Goal: Information Seeking & Learning: Learn about a topic

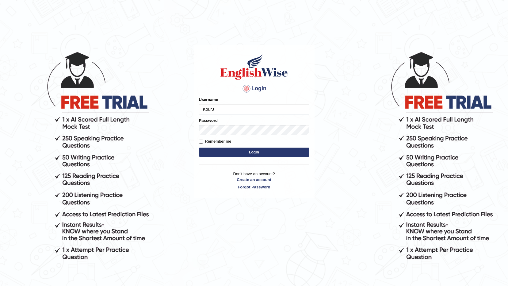
click at [240, 108] on input "KourJ" at bounding box center [254, 109] width 110 height 10
type input "K"
type input "Nigampatel"
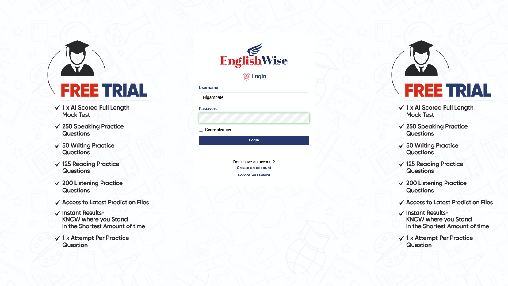
scroll to position [31, 0]
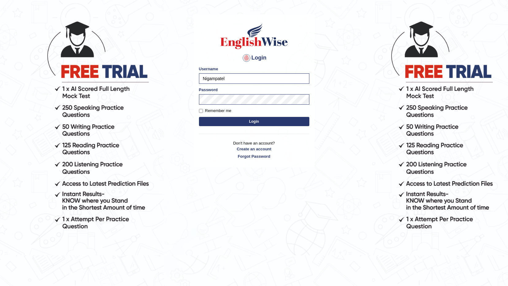
click at [296, 124] on button "Login" at bounding box center [254, 121] width 110 height 9
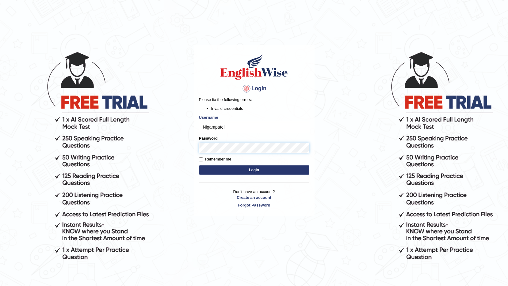
scroll to position [31, 0]
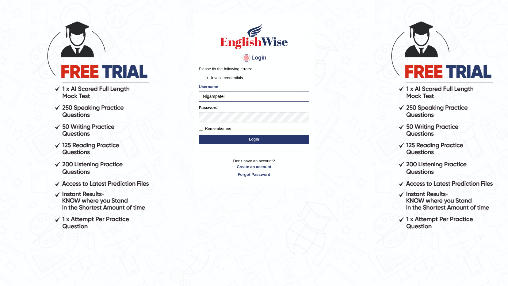
click at [253, 137] on button "Login" at bounding box center [254, 139] width 110 height 9
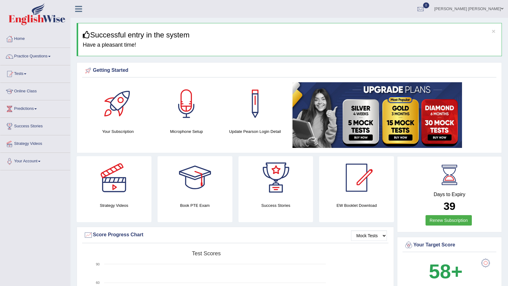
click at [50, 58] on link "Practice Questions" at bounding box center [35, 55] width 70 height 15
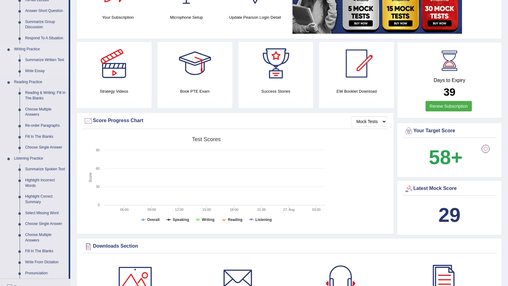
scroll to position [123, 0]
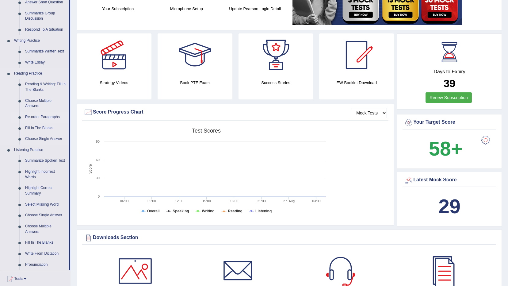
click at [55, 117] on link "Re-order Paragraphs" at bounding box center [45, 117] width 46 height 11
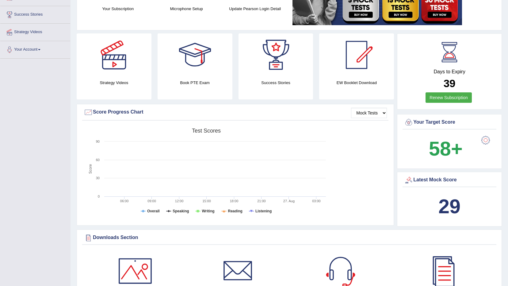
scroll to position [150, 0]
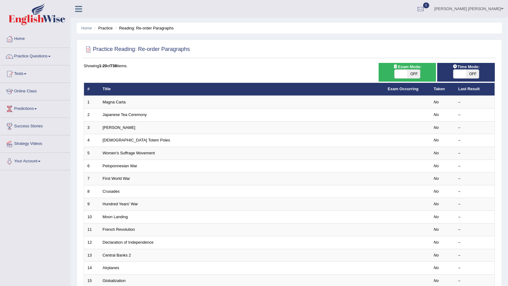
click at [399, 71] on span at bounding box center [401, 74] width 13 height 9
checkbox input "true"
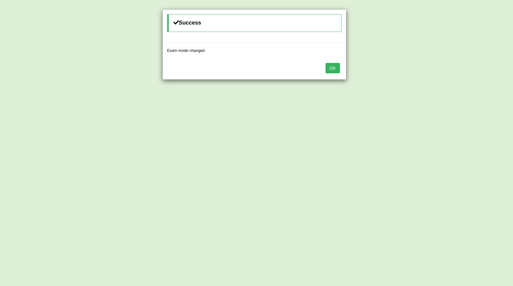
drag, startPoint x: 337, startPoint y: 70, endPoint x: 337, endPoint y: 75, distance: 4.9
click at [337, 74] on div "OK" at bounding box center [254, 68] width 183 height 21
click at [337, 75] on div "OK" at bounding box center [254, 68] width 183 height 21
click at [336, 71] on button "OK" at bounding box center [332, 68] width 14 height 10
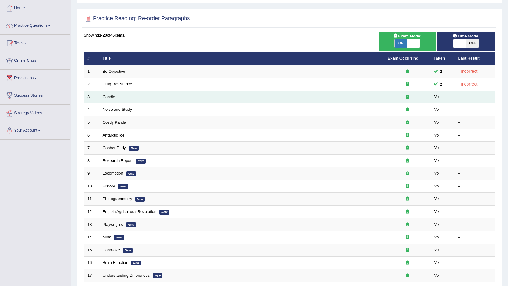
click at [110, 95] on link "Candle" at bounding box center [109, 96] width 13 height 5
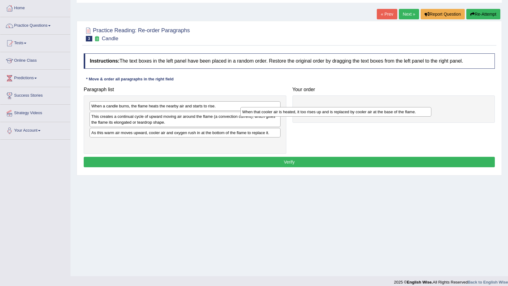
drag, startPoint x: 203, startPoint y: 105, endPoint x: 354, endPoint y: 110, distance: 151.0
click at [354, 110] on div "When that cooler air is heated, it too rises up and is replaced by cooler air a…" at bounding box center [336, 112] width 191 height 10
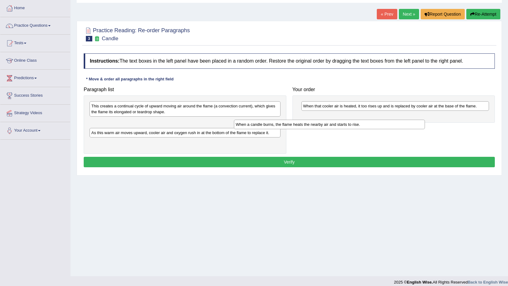
drag, startPoint x: 245, startPoint y: 102, endPoint x: 418, endPoint y: 103, distance: 172.1
click at [414, 120] on div "When a candle burns, the flame heats the nearby air and starts to rise." at bounding box center [329, 125] width 191 height 10
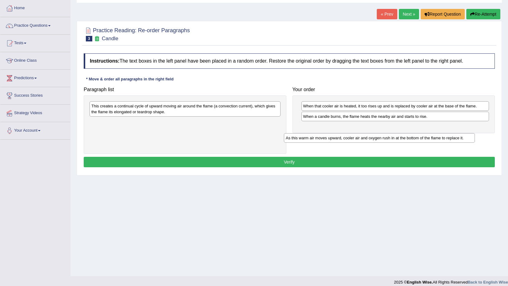
drag, startPoint x: 216, startPoint y: 124, endPoint x: 375, endPoint y: 144, distance: 161.1
click at [411, 137] on div "As this warm air moves upward, cooler air and oxygen rush in at the bottom of t…" at bounding box center [379, 138] width 191 height 10
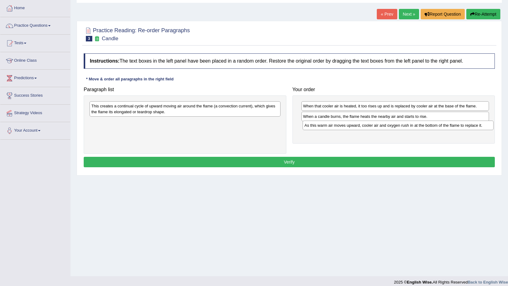
drag, startPoint x: 249, startPoint y: 121, endPoint x: 462, endPoint y: 124, distance: 213.2
click at [462, 124] on div "As this warm air moves upward, cooler air and oxygen rush in at the bottom of t…" at bounding box center [398, 126] width 191 height 10
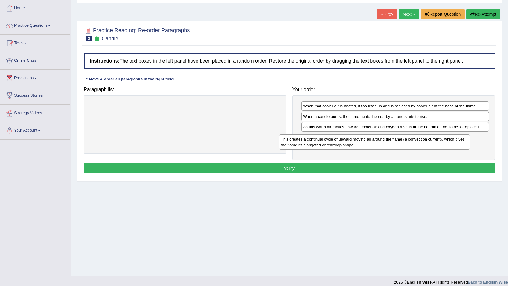
drag, startPoint x: 251, startPoint y: 108, endPoint x: 441, endPoint y: 141, distance: 192.5
click at [441, 141] on div "This creates a continual cycle of upward moving air around the flame (a convect…" at bounding box center [374, 141] width 191 height 15
click at [441, 172] on button "Verify" at bounding box center [289, 168] width 411 height 10
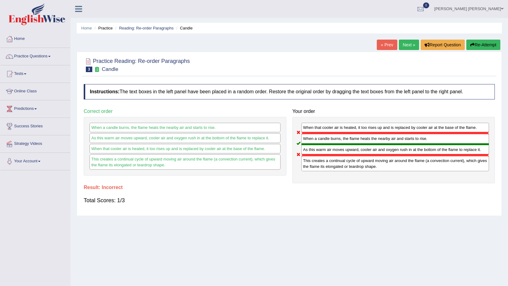
click at [479, 40] on button "Re-Attempt" at bounding box center [484, 45] width 34 height 10
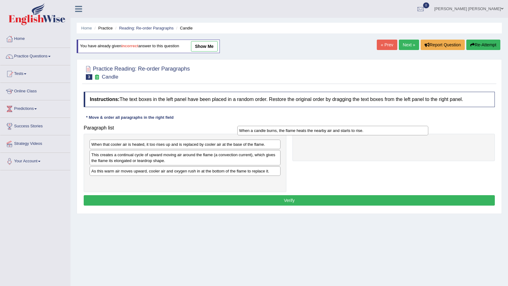
drag, startPoint x: 258, startPoint y: 157, endPoint x: 406, endPoint y: 133, distance: 150.4
click at [406, 133] on div "When a candle burns, the flame heats the nearby air and starts to rise." at bounding box center [332, 131] width 191 height 10
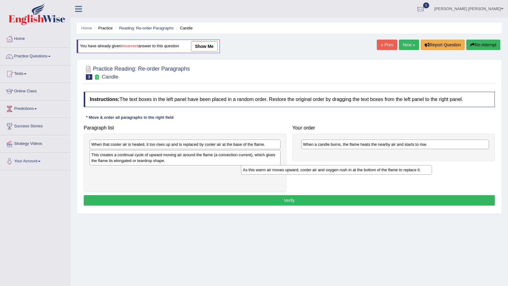
drag, startPoint x: 268, startPoint y: 175, endPoint x: 476, endPoint y: 143, distance: 209.8
click at [432, 165] on div "As this warm air moves upward, cooler air and oxygen rush in at the bottom of t…" at bounding box center [336, 170] width 191 height 10
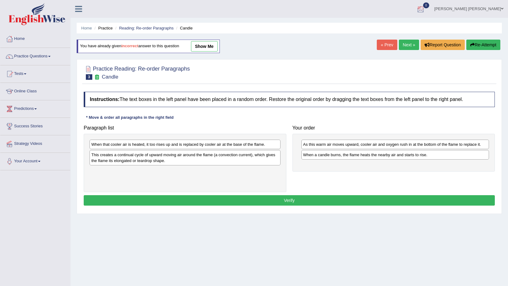
click at [477, 44] on button "Re-Attempt" at bounding box center [484, 45] width 34 height 10
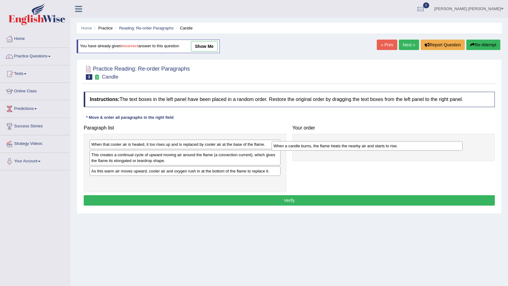
drag, startPoint x: 111, startPoint y: 154, endPoint x: 311, endPoint y: 141, distance: 200.7
click at [311, 141] on div "When a candle burns, the flame heats the nearby air and starts to rise." at bounding box center [367, 146] width 191 height 10
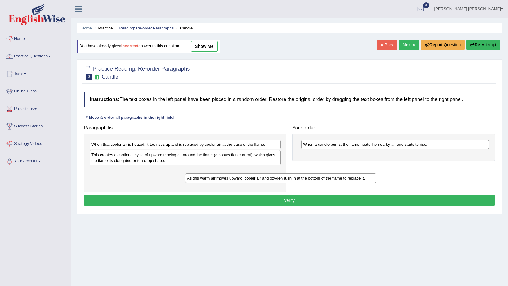
drag, startPoint x: 249, startPoint y: 171, endPoint x: 323, endPoint y: 175, distance: 74.1
click at [348, 176] on div "As this warm air moves upward, cooler air and oxygen rush in at the bottom of t…" at bounding box center [280, 178] width 191 height 10
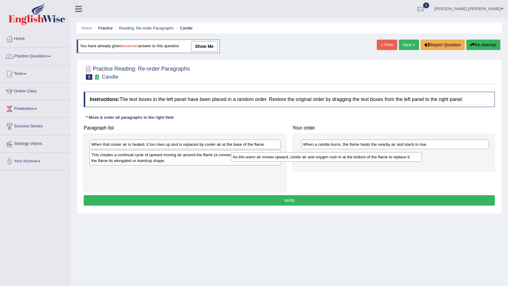
drag, startPoint x: 234, startPoint y: 170, endPoint x: 375, endPoint y: 156, distance: 142.1
click at [375, 156] on div "As this warm air moves upward, cooler air and oxygen rush in at the bottom of t…" at bounding box center [326, 157] width 191 height 10
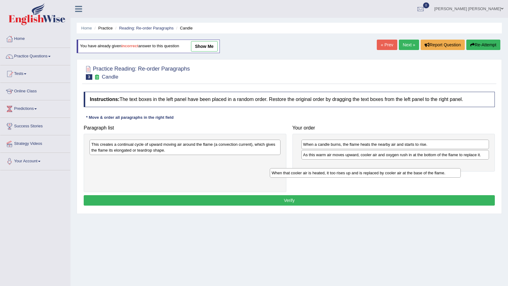
drag, startPoint x: 234, startPoint y: 144, endPoint x: 393, endPoint y: 164, distance: 159.6
click at [417, 168] on div "When that cooler air is heated, it too rises up and is replaced by cooler air a…" at bounding box center [365, 173] width 191 height 10
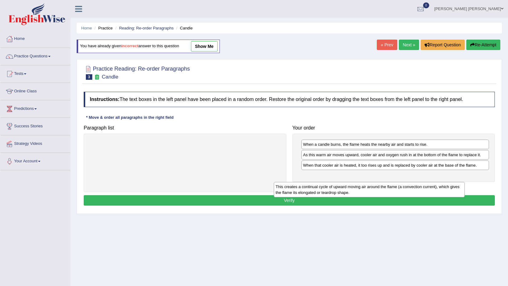
drag, startPoint x: 245, startPoint y: 150, endPoint x: 430, endPoint y: 190, distance: 189.2
click at [430, 190] on div "This creates a continual cycle of upward moving air around the flame (a convect…" at bounding box center [369, 189] width 191 height 15
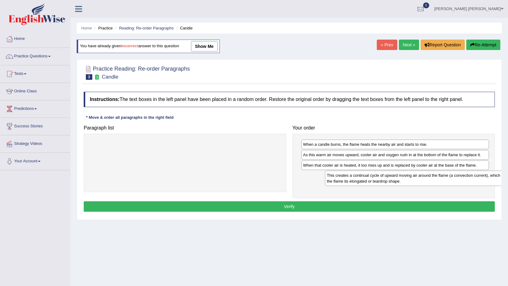
drag, startPoint x: 243, startPoint y: 148, endPoint x: 479, endPoint y: 179, distance: 237.6
click at [479, 179] on div "This creates a continual cycle of upward moving air around the flame (a convect…" at bounding box center [420, 178] width 191 height 15
click at [460, 205] on button "Verify" at bounding box center [289, 206] width 411 height 10
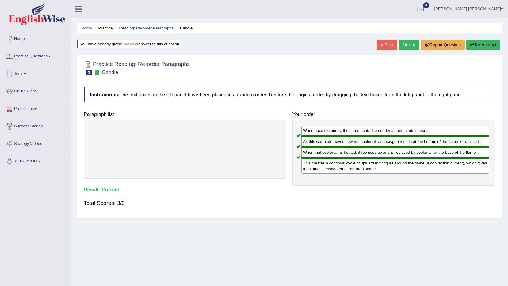
click at [407, 50] on div "« Prev Next » Report Question Re-Attempt" at bounding box center [439, 46] width 125 height 12
click at [407, 47] on link "Next »" at bounding box center [409, 45] width 20 height 10
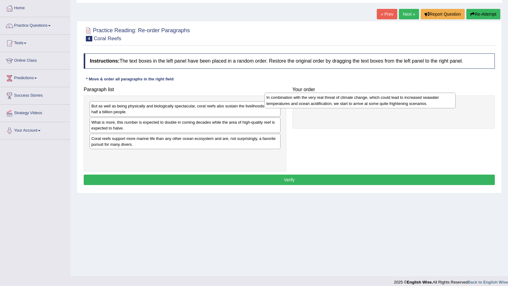
drag, startPoint x: 247, startPoint y: 158, endPoint x: 422, endPoint y: 101, distance: 184.3
click at [422, 101] on div "In combination with the very real threat of climate change, which could lead to…" at bounding box center [360, 100] width 191 height 15
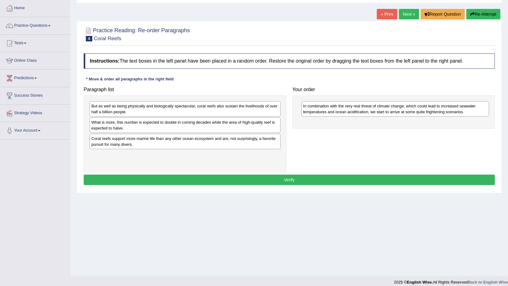
click at [140, 112] on div "But as well as being physically and biologically spectacular, coral reefs also …" at bounding box center [185, 108] width 191 height 15
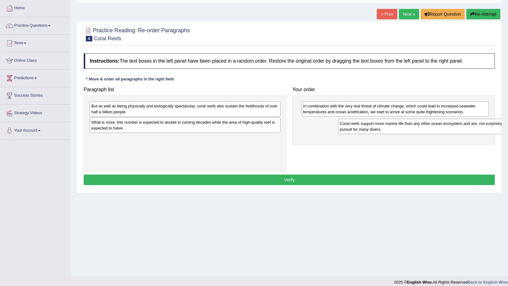
drag, startPoint x: 215, startPoint y: 137, endPoint x: 448, endPoint y: 123, distance: 233.0
click at [448, 123] on div "Coral reefs support more marine life than any other ocean ecosystem and are, no…" at bounding box center [433, 126] width 191 height 15
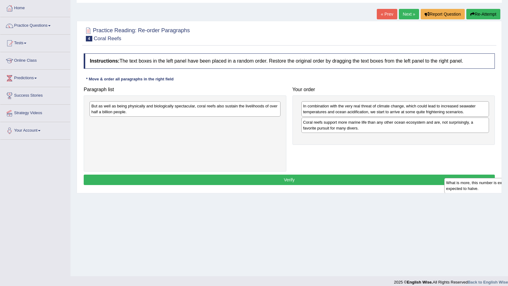
drag, startPoint x: 159, startPoint y: 124, endPoint x: 514, endPoint y: 185, distance: 360.1
click at [508, 185] on html "Toggle navigation Home Practice Questions Speaking Practice Read Aloud Repeat S…" at bounding box center [254, 112] width 508 height 286
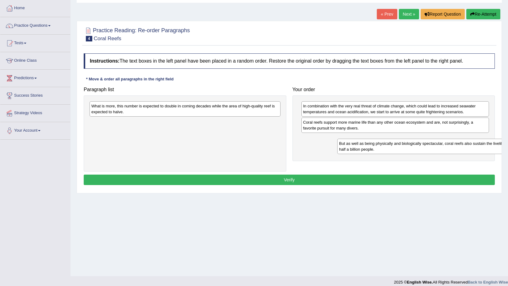
drag, startPoint x: 257, startPoint y: 104, endPoint x: 505, endPoint y: 141, distance: 250.7
click at [505, 141] on div "Home Practice Reading: Re-order Paragraphs Coral Reefs « Prev Next » Report Que…" at bounding box center [290, 122] width 438 height 307
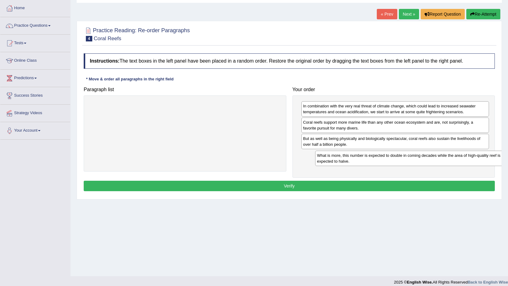
drag, startPoint x: 234, startPoint y: 112, endPoint x: 460, endPoint y: 161, distance: 231.1
click at [460, 161] on div "What is more, this number is expected to double in coming decades while the are…" at bounding box center [410, 158] width 191 height 15
click at [441, 182] on button "Verify" at bounding box center [289, 186] width 411 height 10
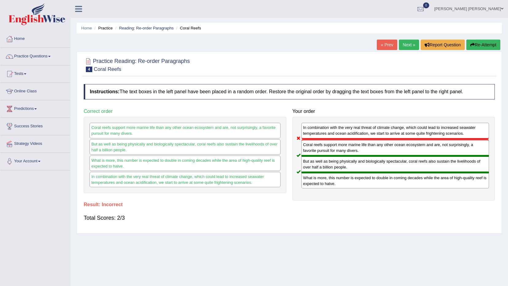
click at [407, 44] on link "Next »" at bounding box center [409, 45] width 20 height 10
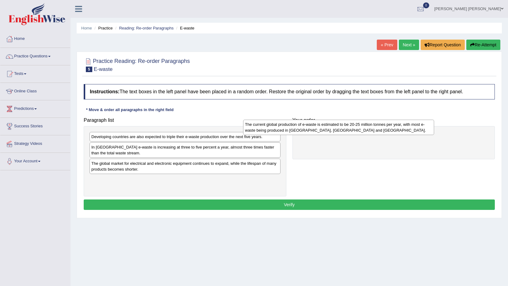
drag, startPoint x: 213, startPoint y: 143, endPoint x: 367, endPoint y: 130, distance: 154.2
click at [367, 130] on div "The current global production of e-waste is estimated to be 20-25 million tonne…" at bounding box center [338, 127] width 191 height 15
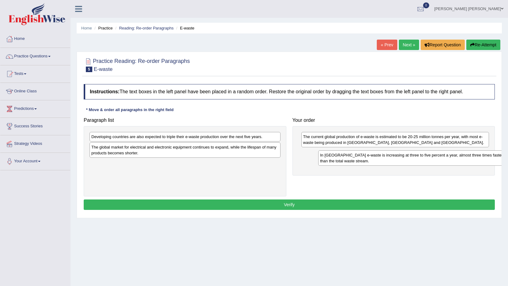
drag, startPoint x: 213, startPoint y: 148, endPoint x: 442, endPoint y: 156, distance: 229.0
click at [442, 156] on div "In [GEOGRAPHIC_DATA] e-waste is increasing at three to five percent a year, alm…" at bounding box center [413, 157] width 191 height 15
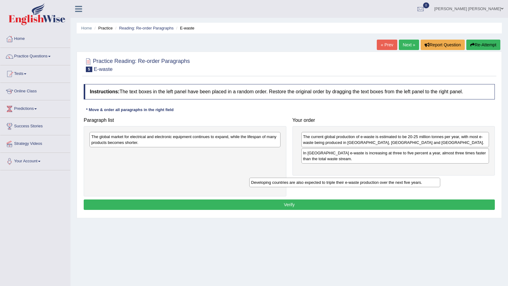
drag, startPoint x: 174, startPoint y: 137, endPoint x: 349, endPoint y: 175, distance: 179.4
click at [349, 178] on div "Developing countries are also expected to triple their e-waste production over …" at bounding box center [344, 183] width 191 height 10
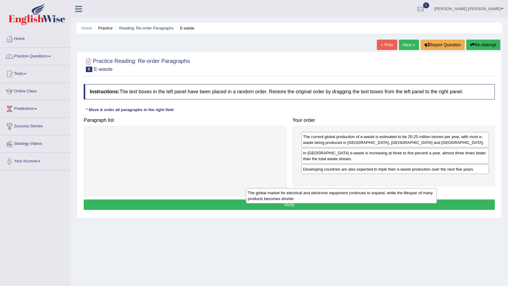
drag, startPoint x: 244, startPoint y: 134, endPoint x: 427, endPoint y: 181, distance: 188.9
click at [407, 188] on div "The global market for electrical and electronic equipment continues to expand, …" at bounding box center [341, 195] width 191 height 15
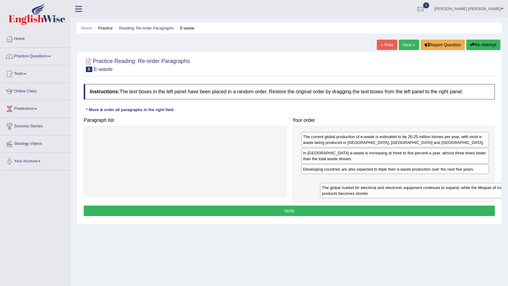
drag, startPoint x: 155, startPoint y: 136, endPoint x: 386, endPoint y: 187, distance: 236.3
click at [386, 187] on div "The global market for electrical and electronic equipment continues to expand, …" at bounding box center [415, 190] width 191 height 15
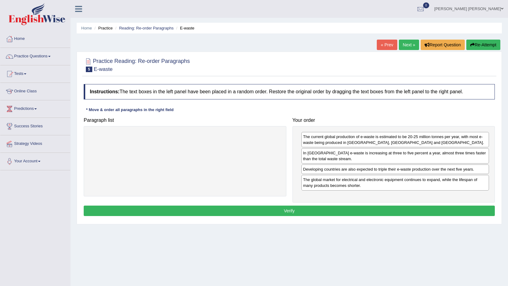
click at [373, 209] on button "Verify" at bounding box center [289, 211] width 411 height 10
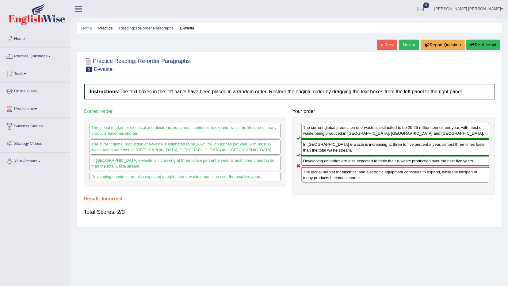
click at [479, 47] on button "Re-Attempt" at bounding box center [484, 45] width 34 height 10
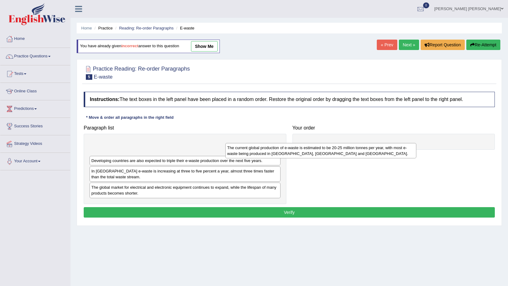
drag, startPoint x: 225, startPoint y: 147, endPoint x: 327, endPoint y: 131, distance: 104.1
click at [417, 143] on div "The current global production of e-waste is estimated to be 20-25 million tonne…" at bounding box center [320, 150] width 191 height 15
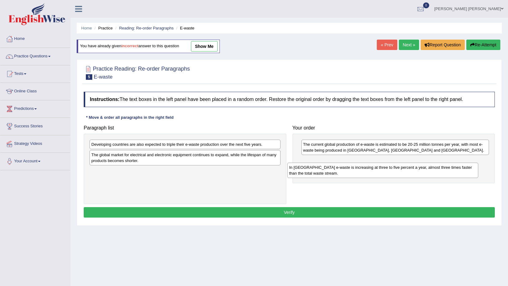
drag, startPoint x: 182, startPoint y: 160, endPoint x: 379, endPoint y: 173, distance: 198.3
click at [379, 173] on div "In Europe e-waste is increasing at three to five percent a year, almost three t…" at bounding box center [382, 170] width 191 height 15
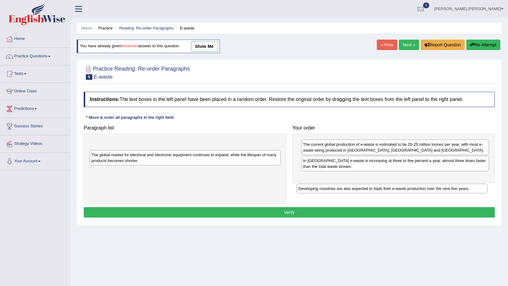
drag, startPoint x: 211, startPoint y: 144, endPoint x: 418, endPoint y: 188, distance: 211.7
click at [418, 188] on div "Developing countries are also expected to triple their e-waste production over …" at bounding box center [392, 189] width 191 height 10
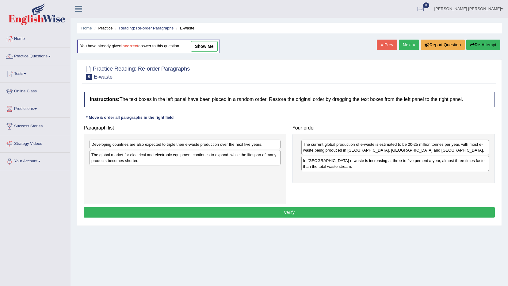
drag, startPoint x: 181, startPoint y: 138, endPoint x: 333, endPoint y: 175, distance: 156.1
click at [425, 196] on div "Paragraph list Developing countries are also expected to triple their e-waste p…" at bounding box center [290, 163] width 418 height 82
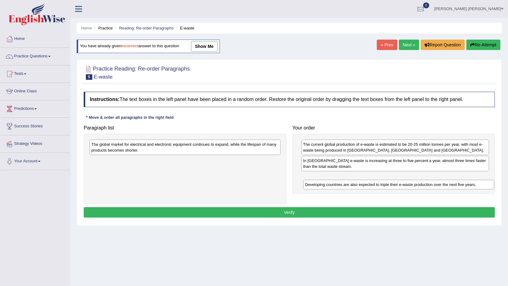
drag, startPoint x: 190, startPoint y: 147, endPoint x: 402, endPoint y: 176, distance: 214.2
click at [402, 180] on div "Developing countries are also expected to triple their e-waste production over …" at bounding box center [398, 185] width 191 height 10
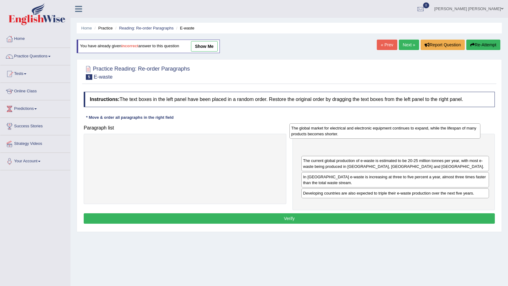
drag, startPoint x: 248, startPoint y: 149, endPoint x: 448, endPoint y: 133, distance: 200.7
click at [448, 133] on div "The global market for electrical and electronic equipment continues to expand, …" at bounding box center [385, 130] width 191 height 15
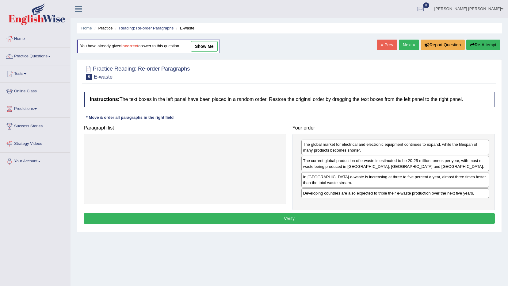
click at [380, 220] on button "Verify" at bounding box center [289, 218] width 411 height 10
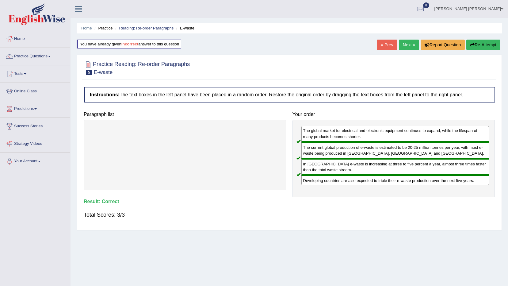
click at [402, 44] on link "Next »" at bounding box center [409, 45] width 20 height 10
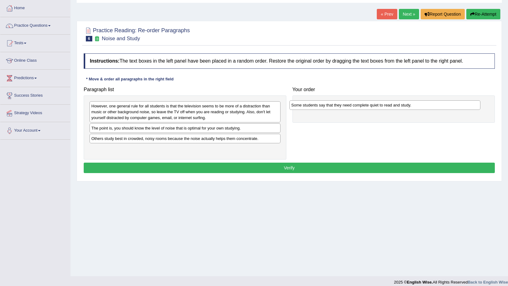
drag, startPoint x: 197, startPoint y: 128, endPoint x: 401, endPoint y: 101, distance: 206.1
click at [401, 101] on div "Some students say that they need complete quiet to read and study." at bounding box center [385, 105] width 191 height 10
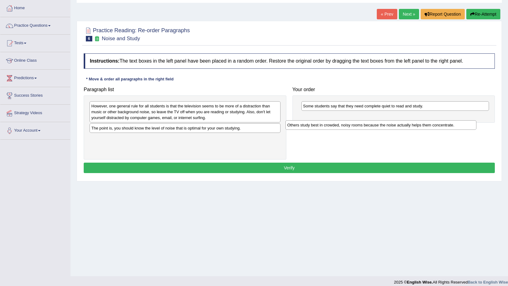
drag, startPoint x: 153, startPoint y: 139, endPoint x: 356, endPoint y: 118, distance: 204.2
click at [356, 120] on div "Others study best in crowded, noisy rooms because the noise actually helps them…" at bounding box center [381, 125] width 191 height 10
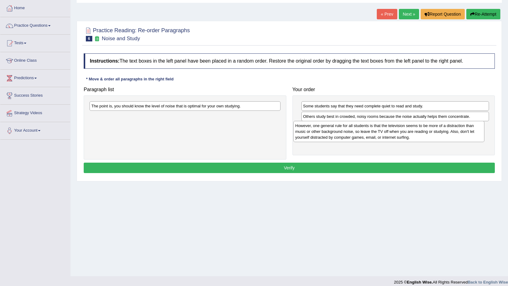
drag, startPoint x: 187, startPoint y: 102, endPoint x: 391, endPoint y: 122, distance: 205.0
click at [391, 122] on div "However, one general rule for all students is that the television seems to be m…" at bounding box center [389, 131] width 191 height 21
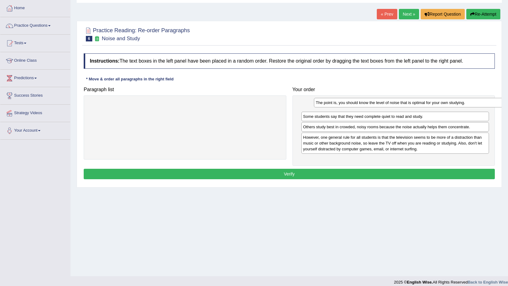
drag, startPoint x: 220, startPoint y: 104, endPoint x: 445, endPoint y: 100, distance: 224.6
click at [445, 100] on div "The point is, you should know the level of noise that is optimal for your own s…" at bounding box center [409, 103] width 191 height 10
click at [383, 170] on button "Verify" at bounding box center [289, 174] width 411 height 10
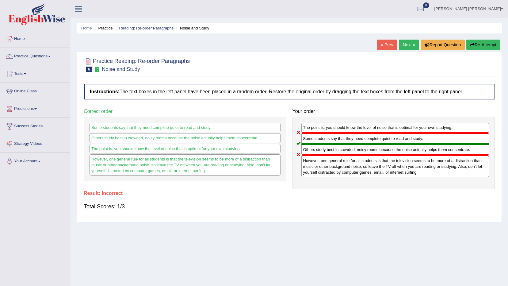
click at [476, 46] on button "Re-Attempt" at bounding box center [484, 45] width 34 height 10
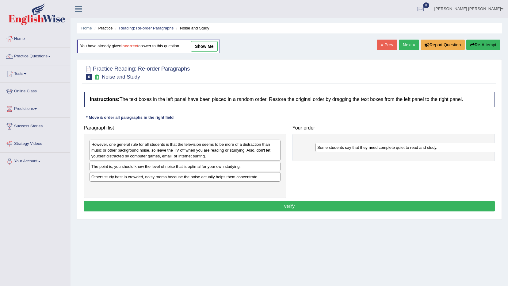
drag, startPoint x: 206, startPoint y: 168, endPoint x: 432, endPoint y: 149, distance: 226.9
click at [432, 149] on div "Some students say that they need complete quiet to read and study." at bounding box center [411, 148] width 191 height 10
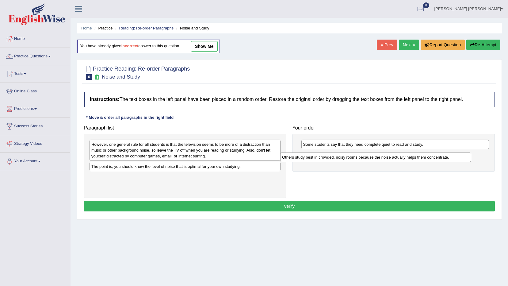
drag, startPoint x: 239, startPoint y: 174, endPoint x: 429, endPoint y: 154, distance: 191.8
click at [429, 154] on div "Others study best in crowded, noisy rooms because the noise actually helps them…" at bounding box center [375, 157] width 191 height 10
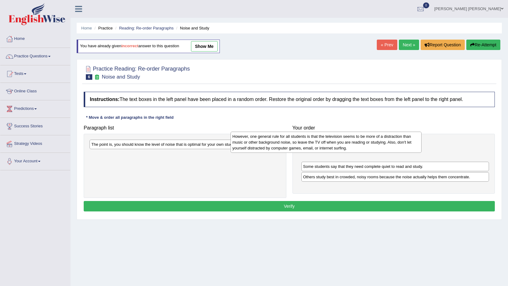
drag, startPoint x: 273, startPoint y: 154, endPoint x: 414, endPoint y: 146, distance: 141.3
click at [414, 146] on div "However, one general rule for all students is that the television seems to be m…" at bounding box center [326, 142] width 191 height 21
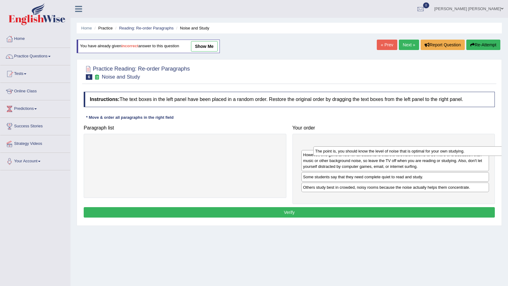
drag, startPoint x: 179, startPoint y: 142, endPoint x: 404, endPoint y: 149, distance: 224.7
click at [404, 149] on div "The point is, you should know the level of noise that is optimal for your own s…" at bounding box center [409, 151] width 191 height 10
click at [404, 149] on div "The point is, you should know the level of noise that is optimal for your own s…" at bounding box center [405, 149] width 191 height 10
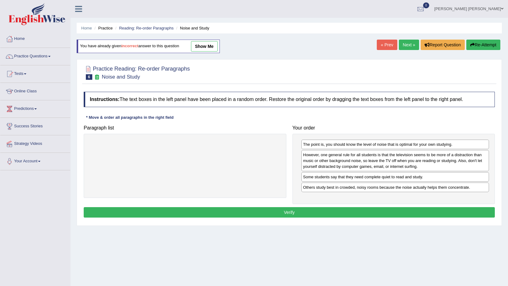
click at [344, 216] on button "Verify" at bounding box center [289, 212] width 411 height 10
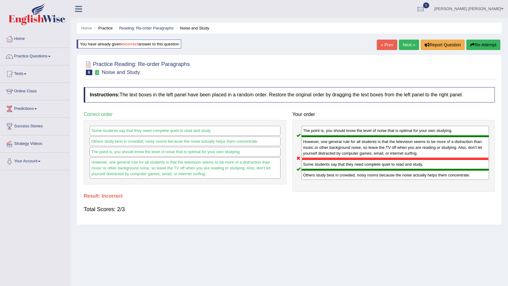
click at [473, 46] on icon "button" at bounding box center [473, 45] width 4 height 4
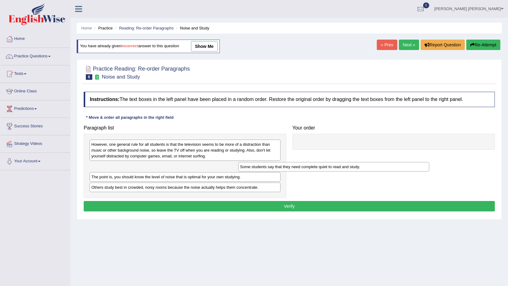
drag, startPoint x: 172, startPoint y: 169, endPoint x: 352, endPoint y: 156, distance: 180.3
click at [335, 164] on div "Some students say that they need complete quiet to read and study." at bounding box center [333, 167] width 191 height 10
click at [352, 156] on div "Paragraph list However, one general rule for all students is that the televisio…" at bounding box center [290, 160] width 418 height 76
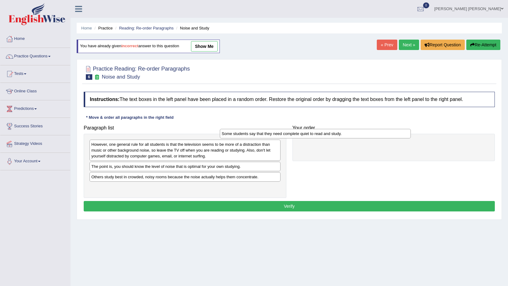
drag, startPoint x: 209, startPoint y: 169, endPoint x: 340, endPoint y: 136, distance: 134.4
click at [340, 136] on div "Some students say that they need complete quiet to read and study." at bounding box center [315, 134] width 191 height 10
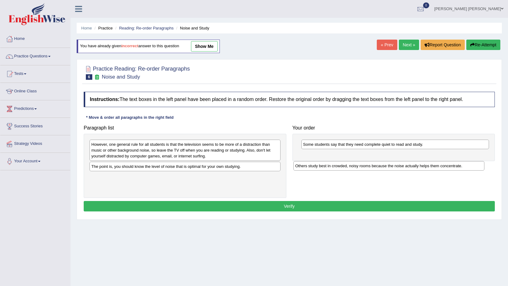
drag, startPoint x: 274, startPoint y: 179, endPoint x: 481, endPoint y: 166, distance: 207.2
click at [481, 166] on div "Others study best in crowded, noisy rooms because the noise actually helps them…" at bounding box center [389, 166] width 191 height 10
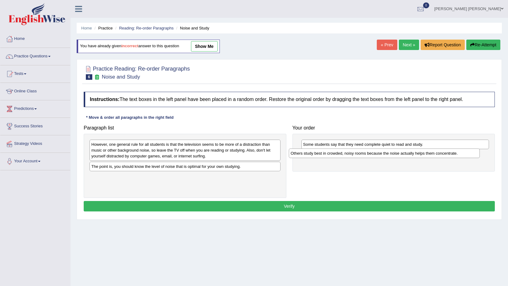
drag, startPoint x: 246, startPoint y: 175, endPoint x: 445, endPoint y: 152, distance: 200.8
click at [445, 152] on div "Others study best in crowded, noisy rooms because the noise actually helps them…" at bounding box center [384, 153] width 191 height 10
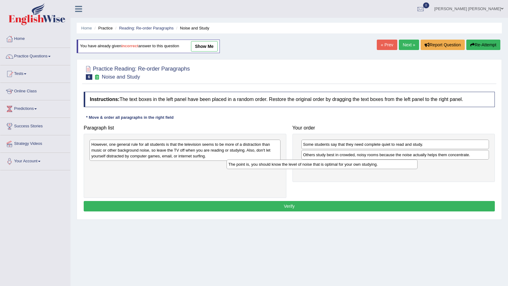
drag, startPoint x: 260, startPoint y: 167, endPoint x: 412, endPoint y: 164, distance: 152.5
click at [412, 164] on div "The point is, you should know the level of noise that is optimal for your own s…" at bounding box center [322, 165] width 191 height 10
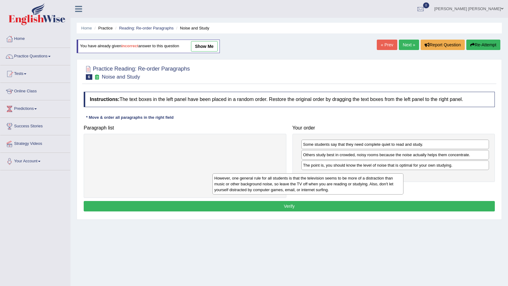
drag, startPoint x: 271, startPoint y: 154, endPoint x: 395, endPoint y: 187, distance: 128.7
click at [395, 187] on div "However, one general rule for all students is that the television seems to be m…" at bounding box center [308, 183] width 191 height 21
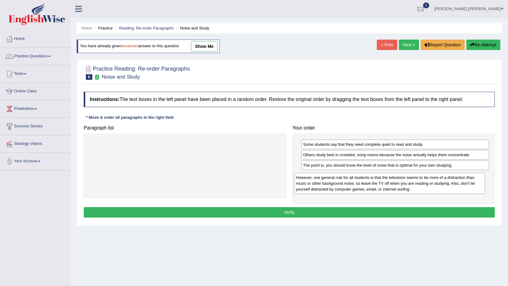
drag, startPoint x: 199, startPoint y: 151, endPoint x: 393, endPoint y: 181, distance: 196.9
click at [393, 181] on div "However, one general rule for all students is that the television seems to be m…" at bounding box center [389, 183] width 191 height 21
click at [384, 210] on button "Verify" at bounding box center [289, 212] width 411 height 10
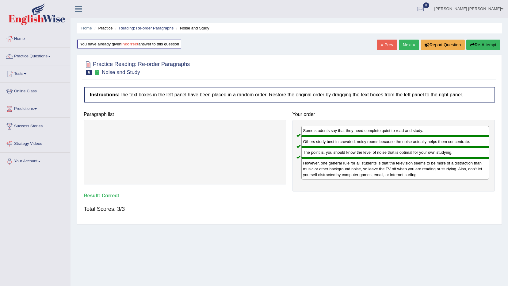
click at [412, 44] on link "Next »" at bounding box center [409, 45] width 20 height 10
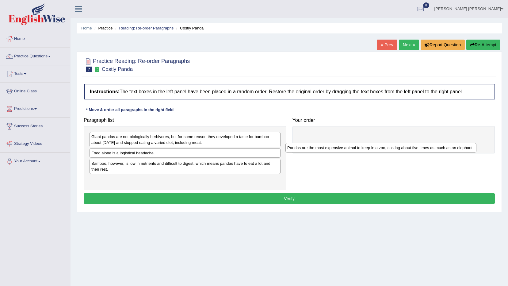
drag, startPoint x: 248, startPoint y: 152, endPoint x: 445, endPoint y: 146, distance: 196.1
click at [445, 146] on div "Pandas are the most expensive animal to keep in a zoo, costing about five times…" at bounding box center [381, 148] width 191 height 10
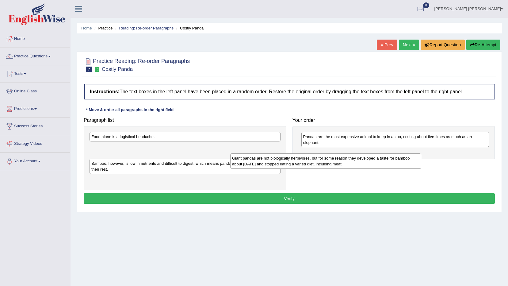
click at [262, 156] on div "Giant pandas are not biologically herbivores, but for some reason they develope…" at bounding box center [325, 160] width 191 height 15
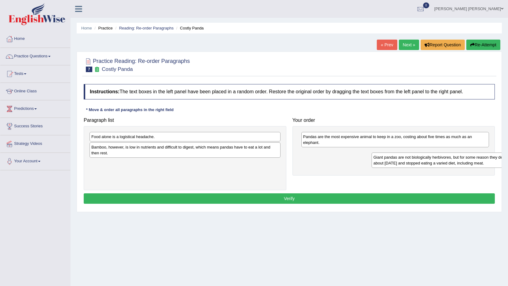
drag, startPoint x: 154, startPoint y: 154, endPoint x: 375, endPoint y: 153, distance: 220.6
click at [417, 161] on div "Giant pandas are not biologically herbivores, but for some reason they develope…" at bounding box center [467, 159] width 191 height 15
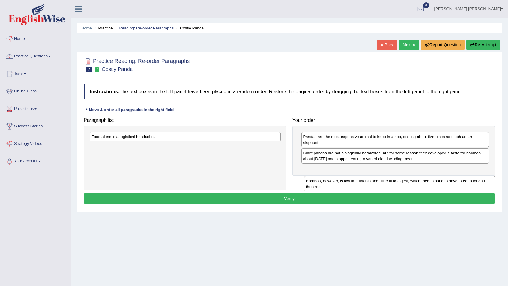
drag, startPoint x: 225, startPoint y: 154, endPoint x: 439, endPoint y: 181, distance: 216.5
click at [441, 183] on div "Bamboo, however, is low in nutrients and difficult to digest, which means panda…" at bounding box center [399, 183] width 191 height 15
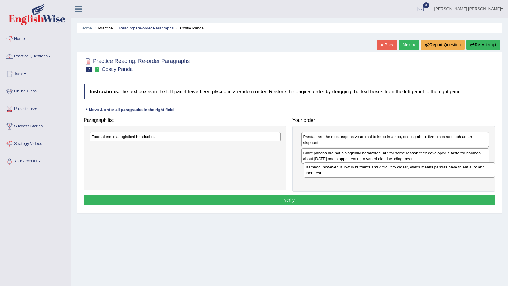
drag, startPoint x: 268, startPoint y: 154, endPoint x: 483, endPoint y: 174, distance: 215.4
click at [483, 174] on div "Bamboo, however, is low in nutrients and difficult to digest, which means panda…" at bounding box center [399, 169] width 191 height 15
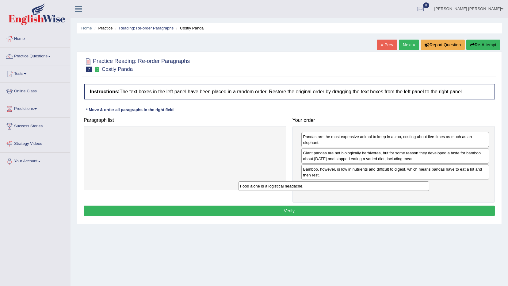
drag, startPoint x: 215, startPoint y: 132, endPoint x: 364, endPoint y: 181, distance: 156.8
click at [364, 181] on div "Food alone is a logistical headache." at bounding box center [333, 186] width 191 height 10
click at [367, 207] on button "Verify" at bounding box center [289, 211] width 411 height 10
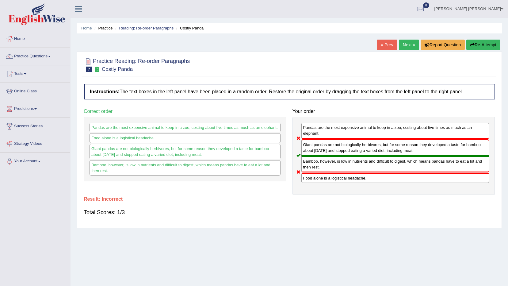
click at [486, 43] on button "Re-Attempt" at bounding box center [484, 45] width 34 height 10
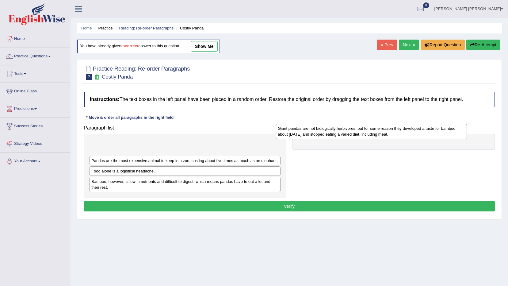
drag, startPoint x: 0, startPoint y: 0, endPoint x: 344, endPoint y: 138, distance: 370.4
click at [344, 138] on div "Giant pandas are not biologically herbivores, but for some reason they develope…" at bounding box center [371, 131] width 191 height 15
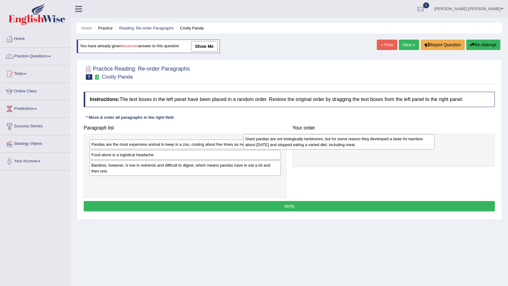
drag, startPoint x: 244, startPoint y: 147, endPoint x: 398, endPoint y: 141, distance: 154.1
click at [398, 141] on div "Giant pandas are not biologically herbivores, but for some reason they develope…" at bounding box center [339, 141] width 191 height 15
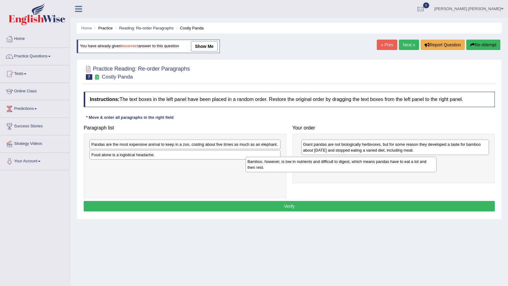
drag, startPoint x: 248, startPoint y: 172, endPoint x: 411, endPoint y: 166, distance: 163.6
click at [411, 166] on div "Bamboo, however, is low in nutrients and difficult to digest, which means panda…" at bounding box center [341, 164] width 191 height 15
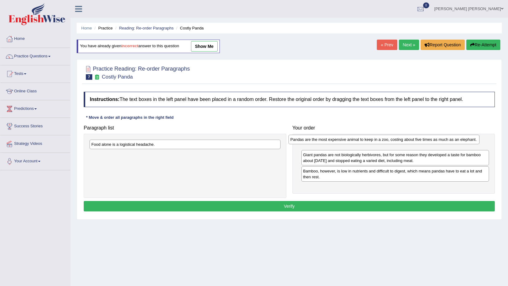
drag, startPoint x: 255, startPoint y: 144, endPoint x: 454, endPoint y: 140, distance: 199.2
click at [454, 140] on div "Pandas are the most expensive animal to keep in a zoo, costing about five times…" at bounding box center [384, 140] width 191 height 10
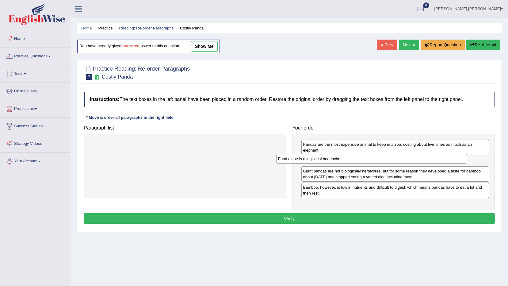
drag, startPoint x: 271, startPoint y: 141, endPoint x: 457, endPoint y: 155, distance: 187.4
click at [457, 155] on div "Food alone is a logistical headache." at bounding box center [371, 159] width 191 height 10
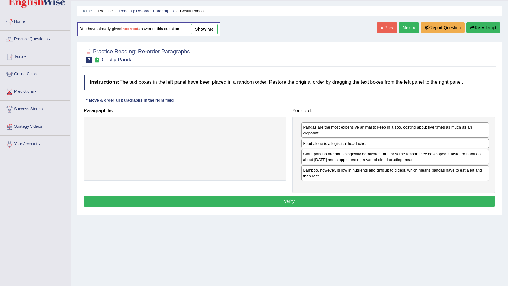
scroll to position [31, 0]
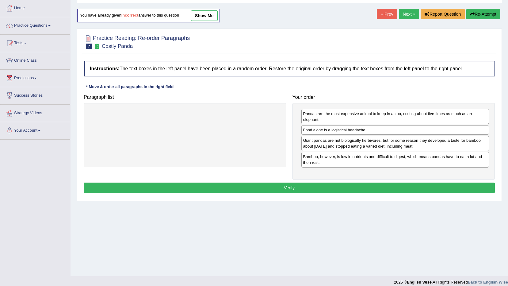
click at [418, 179] on div "Instructions: The text boxes in the left panel have been placed in a random ord…" at bounding box center [289, 128] width 414 height 140
click at [417, 188] on button "Verify" at bounding box center [289, 188] width 411 height 10
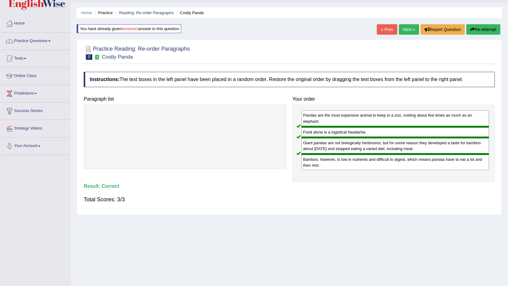
scroll to position [0, 0]
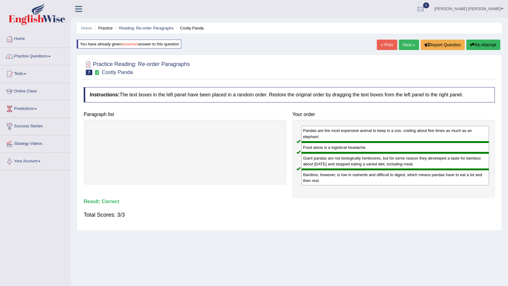
click at [412, 48] on link "Next »" at bounding box center [409, 45] width 20 height 10
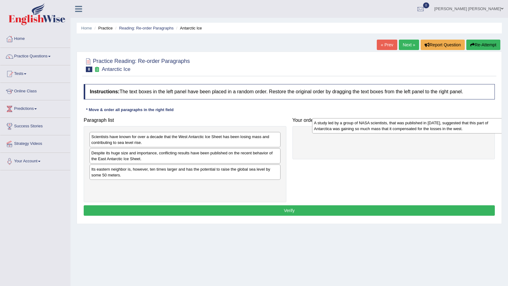
drag, startPoint x: 267, startPoint y: 166, endPoint x: 487, endPoint y: 126, distance: 223.8
click at [487, 126] on div "A study led by a group of NASA scientists, that was published in [DATE], sugges…" at bounding box center [407, 125] width 191 height 15
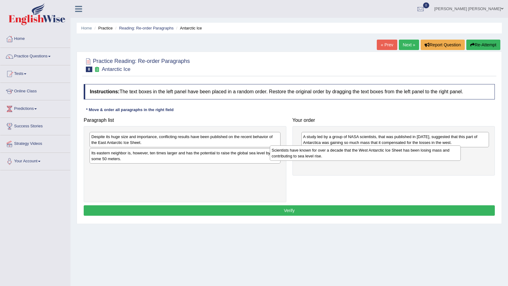
drag, startPoint x: 208, startPoint y: 140, endPoint x: 388, endPoint y: 153, distance: 180.9
click at [388, 153] on div "Scientists have known for over a decade that the West Antarctic Ice Sheet has b…" at bounding box center [365, 152] width 191 height 15
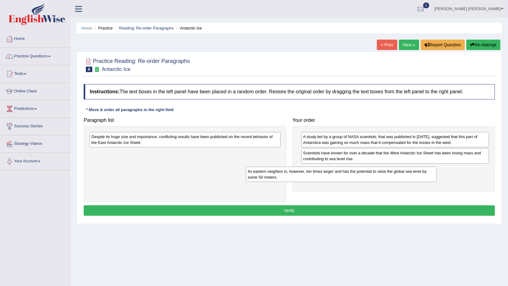
drag, startPoint x: 100, startPoint y: 153, endPoint x: 256, endPoint y: 171, distance: 157.5
click at [256, 171] on div "Its eastern neighbor is, however, ten times larger and has the potential to rai…" at bounding box center [341, 174] width 191 height 15
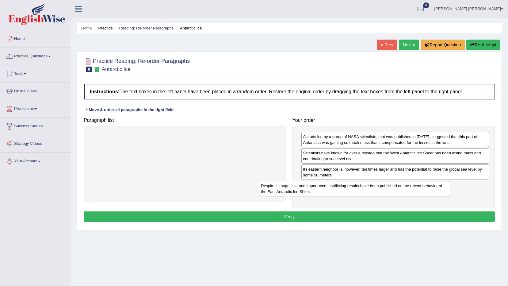
drag, startPoint x: 176, startPoint y: 138, endPoint x: 346, endPoint y: 187, distance: 176.6
click at [346, 187] on div "Despite its huge size and importance, conflicting results have been published o…" at bounding box center [354, 188] width 191 height 15
click at [310, 219] on button "Verify" at bounding box center [289, 216] width 411 height 10
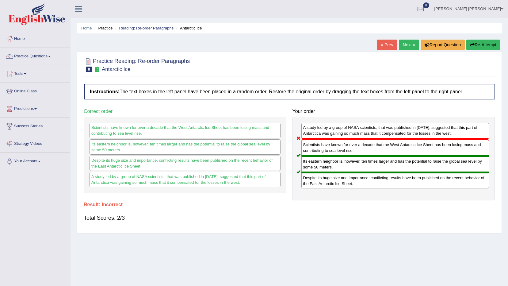
click at [405, 42] on link "Next »" at bounding box center [409, 45] width 20 height 10
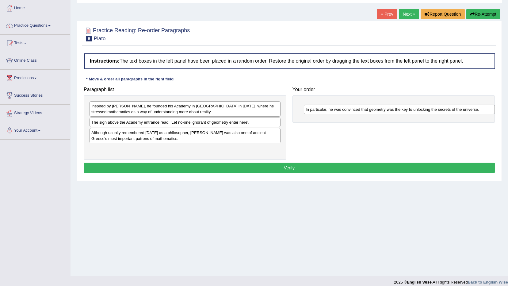
drag, startPoint x: 162, startPoint y: 134, endPoint x: 378, endPoint y: 103, distance: 218.6
click at [378, 105] on div "In particular, he was convinced that geometry was the key to unlocking the secr…" at bounding box center [399, 110] width 191 height 10
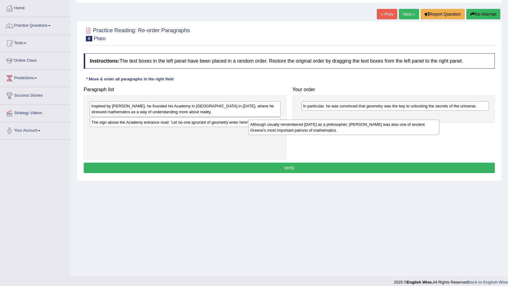
drag, startPoint x: 179, startPoint y: 138, endPoint x: 338, endPoint y: 129, distance: 159.1
click at [338, 129] on div "Although usually remembered [DATE] as a philosopher, [PERSON_NAME] was also one…" at bounding box center [343, 127] width 191 height 15
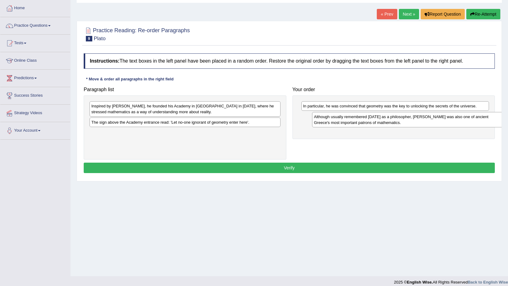
drag, startPoint x: 187, startPoint y: 135, endPoint x: 410, endPoint y: 119, distance: 223.3
click at [410, 119] on div "Although usually remembered [DATE] as a philosopher, [PERSON_NAME] was also one…" at bounding box center [407, 119] width 191 height 15
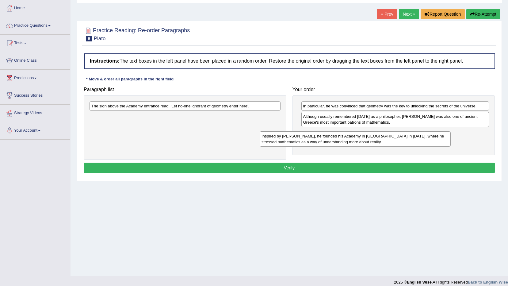
drag, startPoint x: 205, startPoint y: 110, endPoint x: 375, endPoint y: 140, distance: 172.9
click at [375, 140] on div "Inspired by [PERSON_NAME], he founded his Academy in [GEOGRAPHIC_DATA] in [DATE…" at bounding box center [355, 138] width 191 height 15
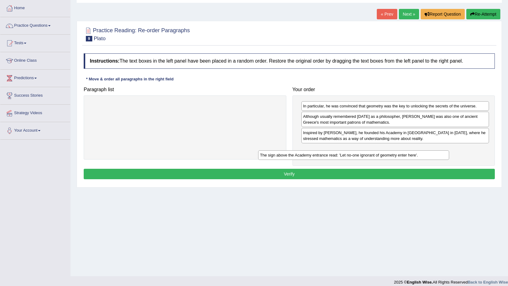
drag, startPoint x: 182, startPoint y: 105, endPoint x: 352, endPoint y: 152, distance: 177.0
click at [352, 152] on div "The sign above the Academy entrance read: 'Let no-one ignorant of geometry ente…" at bounding box center [353, 155] width 191 height 10
click at [349, 174] on button "Verify" at bounding box center [289, 174] width 411 height 10
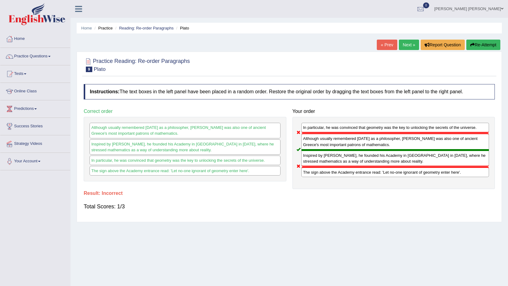
click at [497, 46] on button "Re-Attempt" at bounding box center [484, 45] width 34 height 10
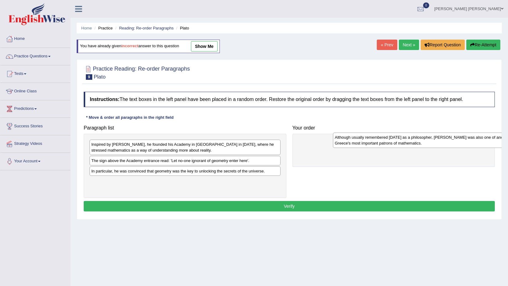
drag, startPoint x: 183, startPoint y: 187, endPoint x: 426, endPoint y: 142, distance: 246.3
click at [426, 142] on div "Although usually remembered [DATE] as a philosopher, [PERSON_NAME] was also one…" at bounding box center [428, 140] width 191 height 15
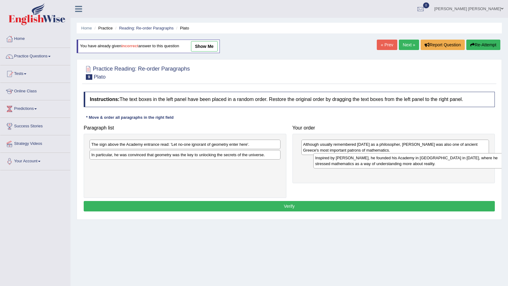
drag, startPoint x: 136, startPoint y: 144, endPoint x: 360, endPoint y: 158, distance: 224.4
click at [360, 158] on div "Inspired by [PERSON_NAME], he founded his Academy in [GEOGRAPHIC_DATA] in [DATE…" at bounding box center [409, 160] width 191 height 15
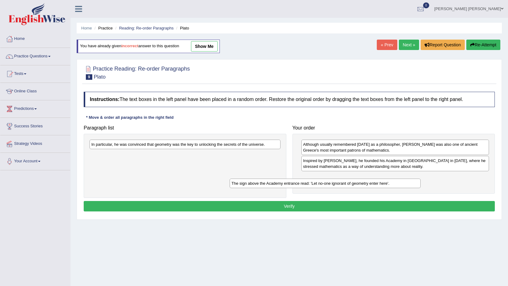
drag, startPoint x: 236, startPoint y: 145, endPoint x: 376, endPoint y: 184, distance: 145.5
click at [376, 184] on div "The sign above the Academy entrance read: 'Let no-one ignorant of geometry ente…" at bounding box center [325, 184] width 191 height 10
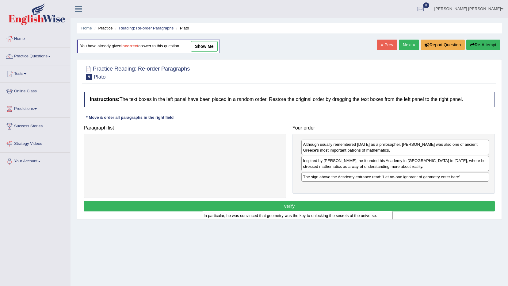
drag, startPoint x: 271, startPoint y: 146, endPoint x: 389, endPoint y: 215, distance: 136.5
click at [389, 215] on div "In particular, he was convinced that geometry was the key to unlocking the secr…" at bounding box center [297, 216] width 191 height 10
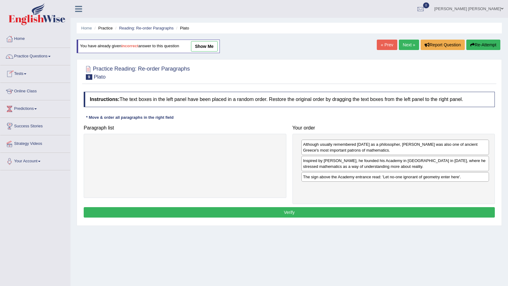
drag, startPoint x: 146, startPoint y: 143, endPoint x: 480, endPoint y: 222, distance: 343.3
drag, startPoint x: 480, startPoint y: 222, endPoint x: 405, endPoint y: 192, distance: 80.4
click at [464, 218] on div "Instructions: The text boxes in the left panel have been placed in a random ord…" at bounding box center [289, 156] width 414 height 134
drag, startPoint x: 380, startPoint y: 212, endPoint x: 391, endPoint y: 215, distance: 11.0
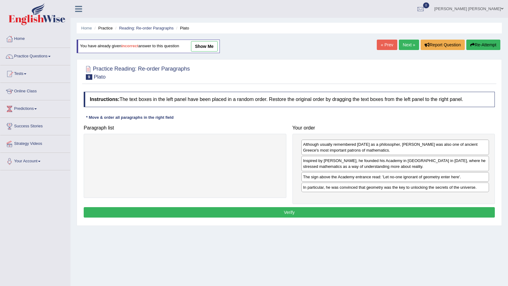
click at [381, 212] on button "Verify" at bounding box center [289, 212] width 411 height 10
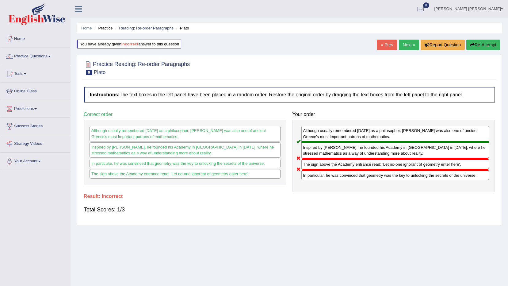
click at [486, 40] on button "Re-Attempt" at bounding box center [484, 45] width 34 height 10
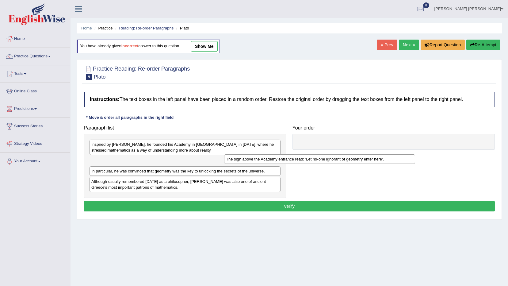
drag, startPoint x: 199, startPoint y: 164, endPoint x: 355, endPoint y: 163, distance: 155.9
click at [354, 163] on div "The sign above the Academy entrance read: 'Let no-one ignorant of geometry ente…" at bounding box center [319, 159] width 191 height 10
drag, startPoint x: 224, startPoint y: 171, endPoint x: 301, endPoint y: 170, distance: 76.7
click at [281, 170] on div "In particular, he was convinced that geometry was the key to unlocking the secr…" at bounding box center [185, 171] width 191 height 10
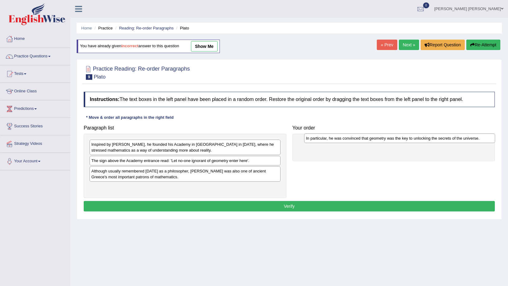
drag, startPoint x: 227, startPoint y: 173, endPoint x: 442, endPoint y: 140, distance: 217.2
click at [442, 140] on div "In particular, he was convinced that geometry was the key to unlocking the secr…" at bounding box center [399, 138] width 191 height 10
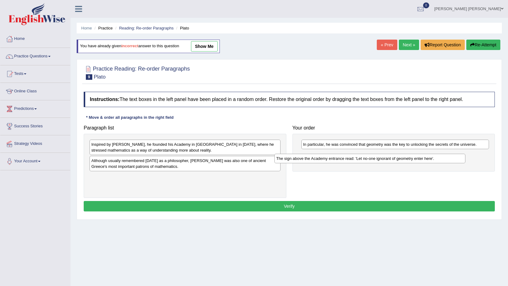
drag, startPoint x: 269, startPoint y: 161, endPoint x: 454, endPoint y: 159, distance: 185.0
click at [454, 159] on div "The sign above the Academy entrance read: 'Let no-one ignorant of geometry ente…" at bounding box center [370, 159] width 191 height 10
click at [249, 150] on div "Inspired by Pythagoras, he founded his Academy in Athens in 387 BC, where he st…" at bounding box center [185, 147] width 191 height 15
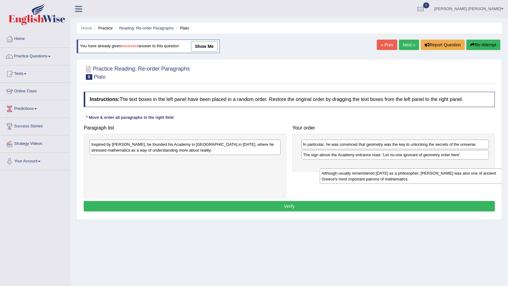
drag, startPoint x: 247, startPoint y: 159, endPoint x: 464, endPoint y: 166, distance: 217.9
click at [479, 170] on div "Although usually remembered today as a philosopher, Plato was also one of ancie…" at bounding box center [415, 175] width 191 height 15
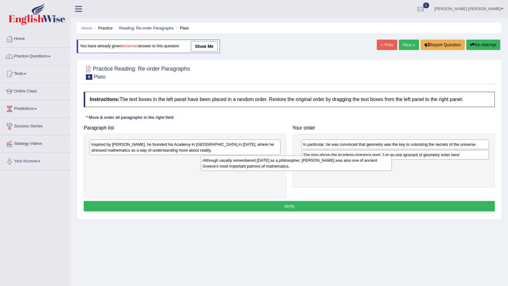
drag, startPoint x: 258, startPoint y: 162, endPoint x: 369, endPoint y: 162, distance: 111.4
click at [369, 162] on div "Although usually remembered today as a philosopher, Plato was also one of ancie…" at bounding box center [296, 163] width 191 height 15
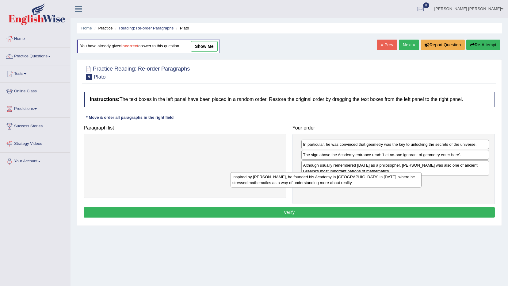
drag, startPoint x: 275, startPoint y: 143, endPoint x: 416, endPoint y: 175, distance: 144.8
click at [416, 175] on div "Inspired by Pythagoras, he founded his Academy in Athens in 387 BC, where he st…" at bounding box center [326, 179] width 191 height 15
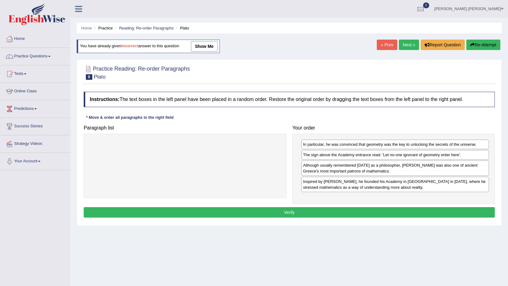
click at [401, 214] on button "Verify" at bounding box center [289, 212] width 411 height 10
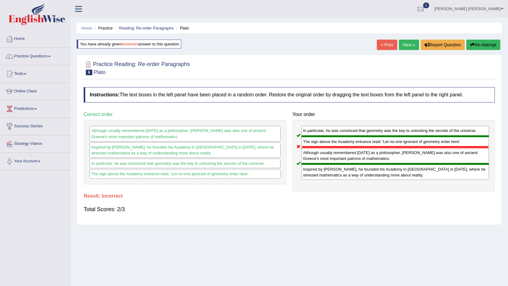
click at [411, 42] on link "Next »" at bounding box center [409, 45] width 20 height 10
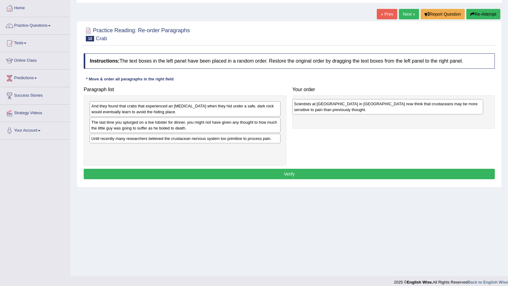
drag, startPoint x: 149, startPoint y: 130, endPoint x: 352, endPoint y: 112, distance: 203.6
click at [352, 112] on div "Scientists at [GEOGRAPHIC_DATA] in [GEOGRAPHIC_DATA] now think that crustaceans…" at bounding box center [387, 106] width 191 height 15
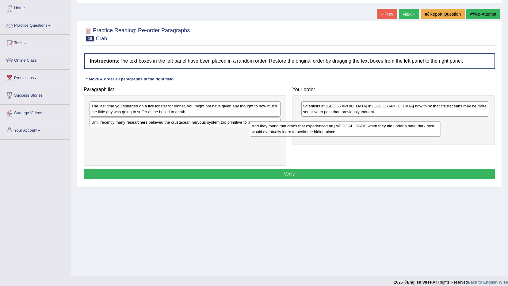
drag, startPoint x: 150, startPoint y: 110, endPoint x: 327, endPoint y: 130, distance: 177.9
click at [327, 130] on div "And they found that crabs that experienced an [MEDICAL_DATA] when they hid unde…" at bounding box center [345, 128] width 191 height 15
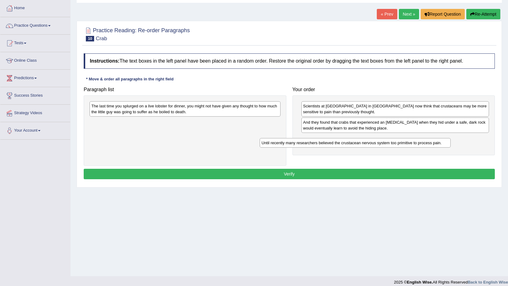
drag, startPoint x: 188, startPoint y: 123, endPoint x: 359, endPoint y: 144, distance: 171.5
click at [359, 144] on div "Until recently many researchers believed the crustacean nervous system too prim…" at bounding box center [355, 143] width 191 height 10
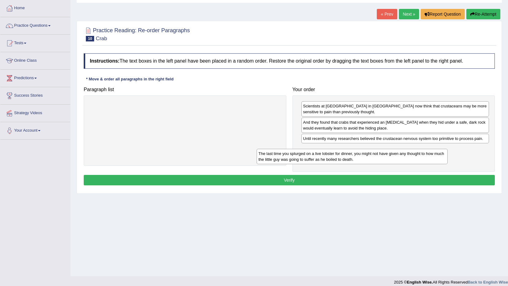
drag, startPoint x: 243, startPoint y: 114, endPoint x: 410, endPoint y: 162, distance: 173.8
click at [410, 162] on div "The last time you splurged on a live lobster for dinner, you might not have giv…" at bounding box center [352, 156] width 191 height 15
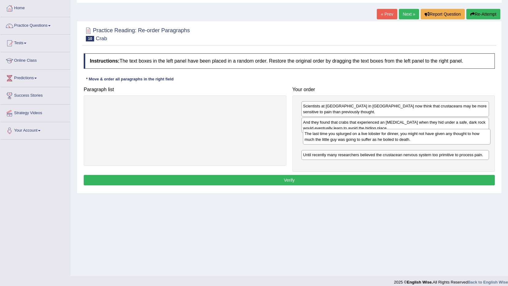
drag, startPoint x: 350, startPoint y: 150, endPoint x: 352, endPoint y: 135, distance: 15.4
click at [352, 135] on div "The last time you splurged on a live lobster for dinner, you might not have giv…" at bounding box center [397, 136] width 188 height 15
click at [347, 175] on button "Verify" at bounding box center [289, 180] width 411 height 10
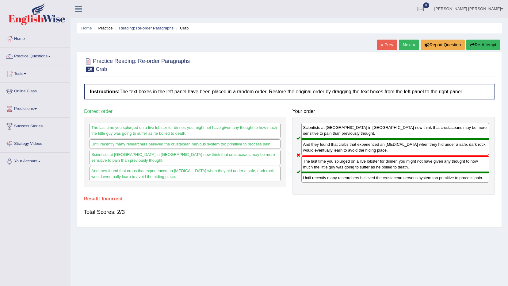
click at [484, 42] on button "Re-Attempt" at bounding box center [484, 45] width 34 height 10
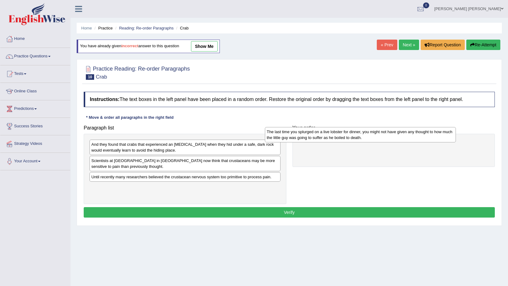
drag, startPoint x: 113, startPoint y: 177, endPoint x: 289, endPoint y: 132, distance: 181.2
click at [289, 132] on div "The last time you splurged on a live lobster for dinner, you might not have giv…" at bounding box center [360, 134] width 191 height 15
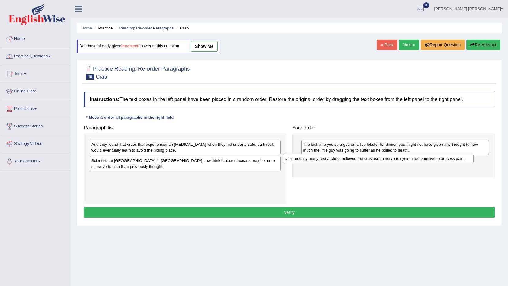
drag, startPoint x: 270, startPoint y: 181, endPoint x: 463, endPoint y: 162, distance: 194.1
click at [463, 162] on div "Until recently many researchers believed the crustacean nervous system too prim…" at bounding box center [378, 159] width 191 height 10
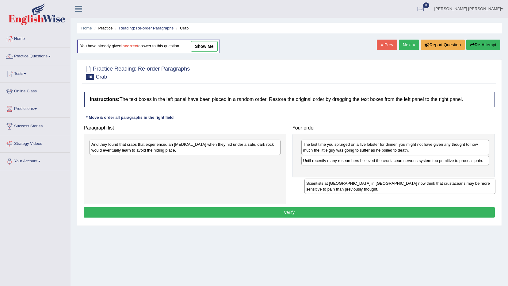
drag, startPoint x: 150, startPoint y: 165, endPoint x: 355, endPoint y: 178, distance: 205.9
click at [363, 180] on div "Scientists at [GEOGRAPHIC_DATA] in [GEOGRAPHIC_DATA] now think that crustaceans…" at bounding box center [400, 186] width 191 height 15
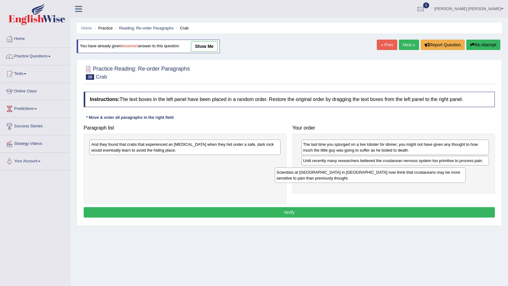
drag, startPoint x: 246, startPoint y: 168, endPoint x: 432, endPoint y: 179, distance: 185.7
click at [432, 179] on div "Scientists at [GEOGRAPHIC_DATA] in [GEOGRAPHIC_DATA] now think that crustaceans…" at bounding box center [370, 175] width 191 height 15
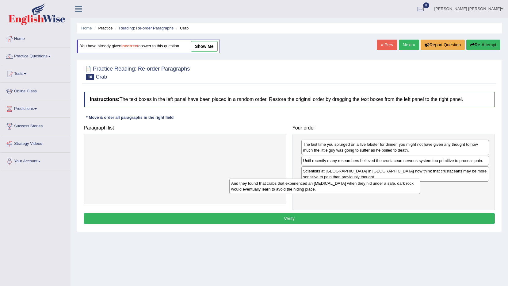
drag, startPoint x: 275, startPoint y: 150, endPoint x: 415, endPoint y: 189, distance: 145.2
click at [415, 189] on div "And they found that crabs that experienced an [MEDICAL_DATA] when they hid unde…" at bounding box center [324, 186] width 191 height 15
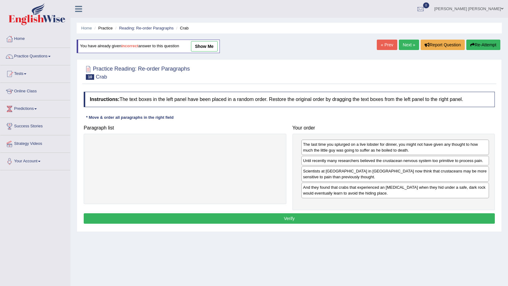
click at [429, 216] on button "Verify" at bounding box center [289, 218] width 411 height 10
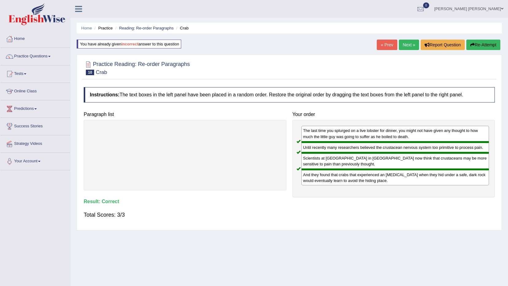
click at [411, 44] on link "Next »" at bounding box center [409, 45] width 20 height 10
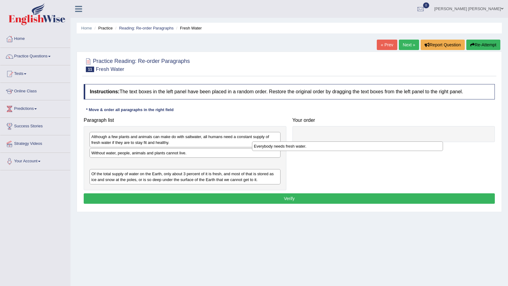
drag, startPoint x: 152, startPoint y: 182, endPoint x: 377, endPoint y: 137, distance: 229.6
click at [372, 141] on div "Everybody needs fresh water." at bounding box center [347, 146] width 191 height 10
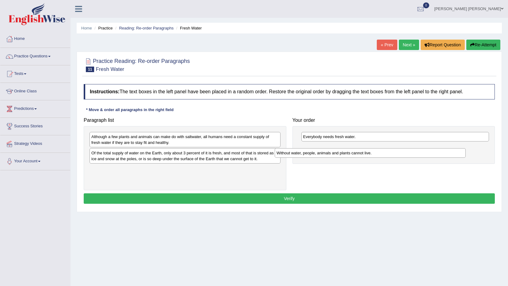
drag, startPoint x: 223, startPoint y: 151, endPoint x: 408, endPoint y: 151, distance: 185.3
click at [408, 151] on div "Without water, people, animals and plants cannot live." at bounding box center [370, 153] width 191 height 10
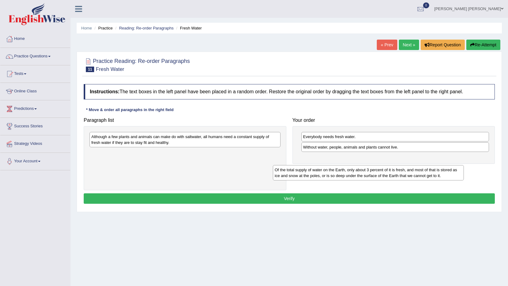
drag, startPoint x: 186, startPoint y: 154, endPoint x: 370, endPoint y: 171, distance: 184.2
click at [370, 171] on div "Of the total supply of water on the Earth, only about 3 percent of it is fresh,…" at bounding box center [368, 172] width 191 height 15
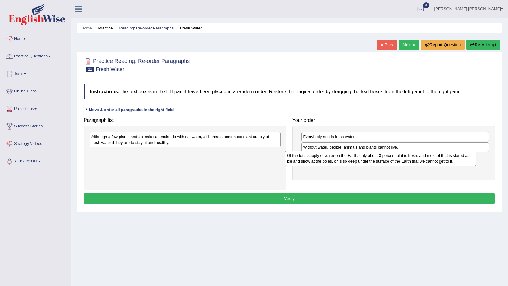
drag, startPoint x: 279, startPoint y: 156, endPoint x: 475, endPoint y: 158, distance: 196.0
click at [475, 158] on div "Of the total supply of water on the Earth, only about 3 percent of it is fresh,…" at bounding box center [380, 158] width 191 height 15
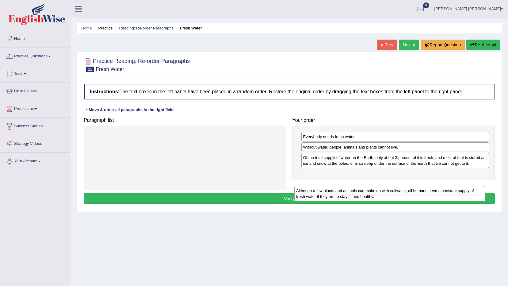
drag, startPoint x: 233, startPoint y: 134, endPoint x: 442, endPoint y: 179, distance: 213.5
click at [439, 186] on div "Although a few plants and animals can make do with saltwater, all humans need a…" at bounding box center [390, 193] width 191 height 15
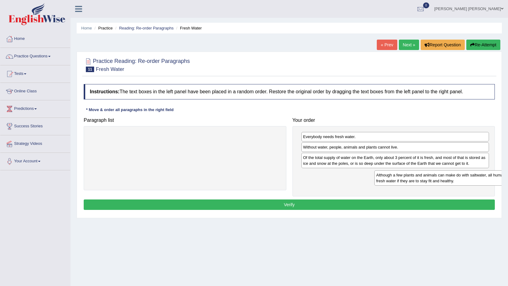
drag, startPoint x: 203, startPoint y: 142, endPoint x: 488, endPoint y: 181, distance: 287.6
click at [488, 181] on div "Although a few plants and animals can make do with saltwater, all humans need a…" at bounding box center [470, 177] width 191 height 15
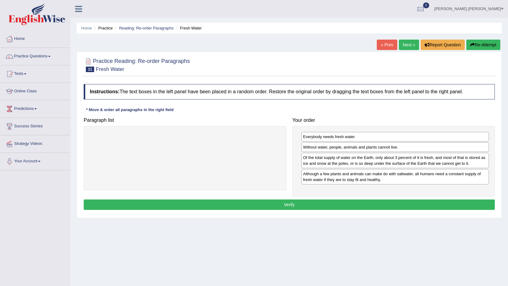
click at [484, 206] on button "Verify" at bounding box center [289, 204] width 411 height 10
